Goal: Find specific page/section

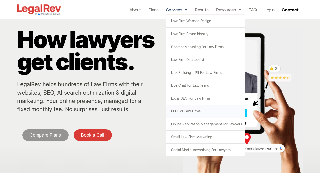
click at [205, 111] on link "PPC for Law Firms" at bounding box center [206, 111] width 78 height 13
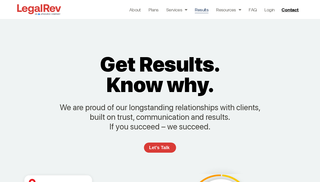
scroll to position [1930, 0]
